Goal: Navigation & Orientation: Find specific page/section

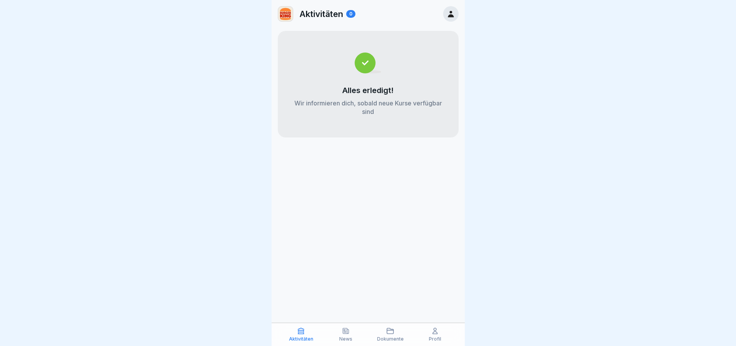
click at [428, 337] on div "Profil" at bounding box center [435, 334] width 41 height 15
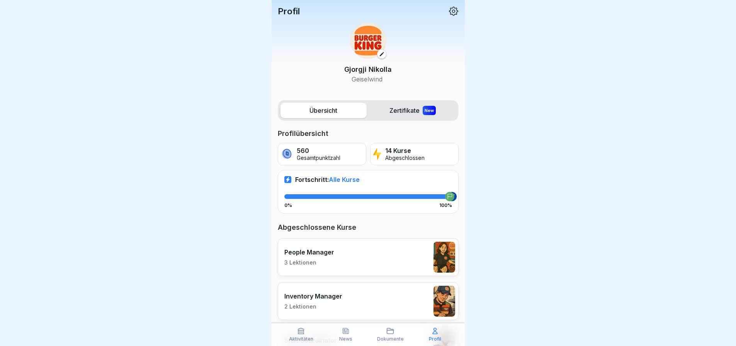
click at [388, 333] on icon at bounding box center [390, 331] width 8 height 8
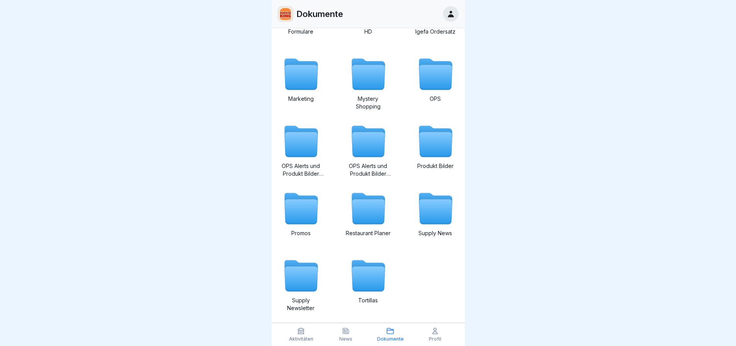
scroll to position [121, 0]
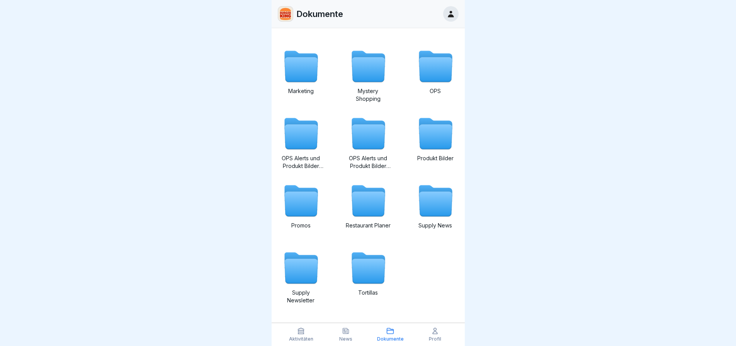
click at [347, 338] on p "News" at bounding box center [345, 338] width 13 height 5
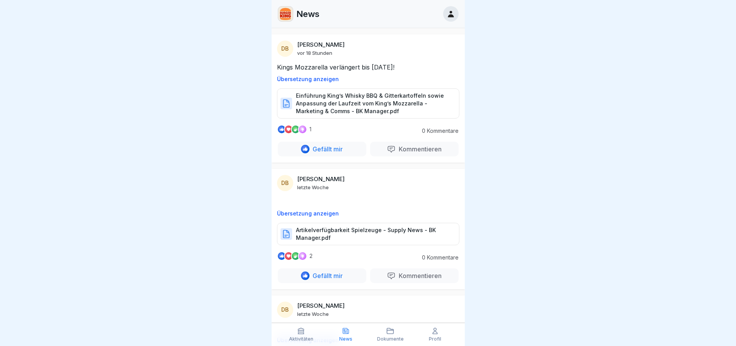
click at [304, 330] on icon at bounding box center [301, 331] width 8 height 8
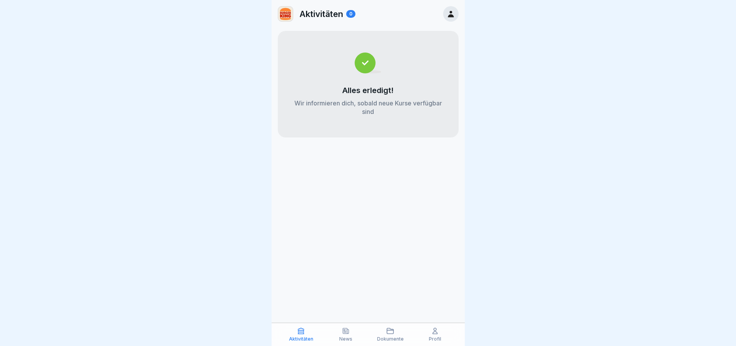
click at [304, 330] on icon at bounding box center [301, 331] width 8 height 8
